Goal: Transaction & Acquisition: Register for event/course

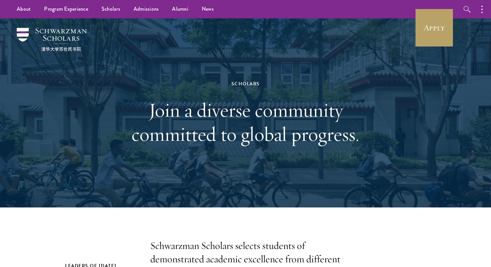
scroll to position [2, 0]
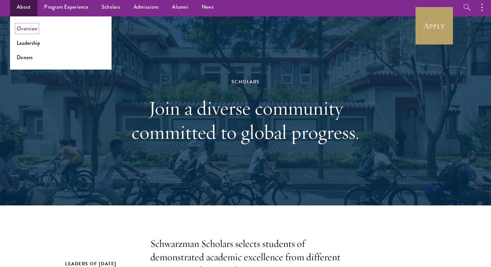
click at [35, 29] on link "Overview" at bounding box center [27, 29] width 21 height 8
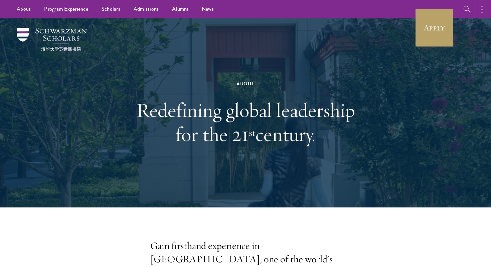
click at [481, 8] on button "button" at bounding box center [484, 9] width 15 height 18
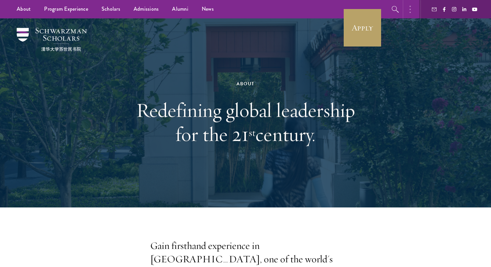
click at [408, 12] on button "button" at bounding box center [412, 9] width 15 height 18
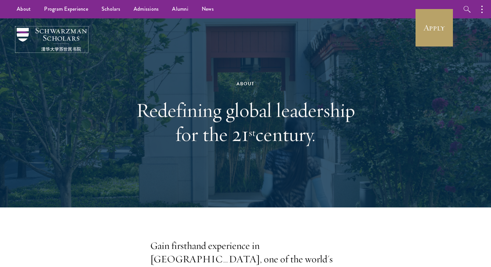
click at [74, 50] on img at bounding box center [52, 39] width 70 height 23
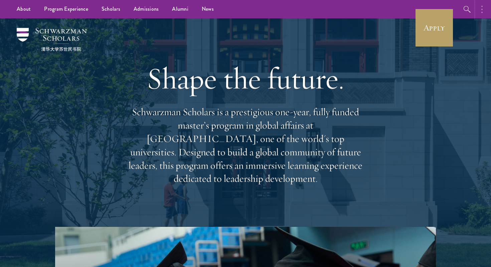
click at [483, 14] on button "button" at bounding box center [484, 9] width 15 height 18
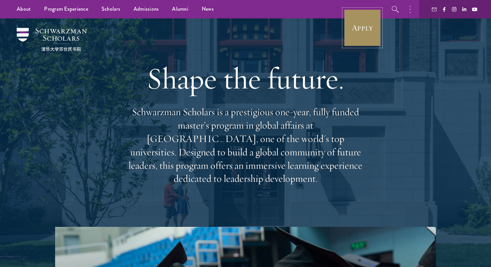
click at [373, 29] on link "Apply" at bounding box center [362, 27] width 37 height 37
